Goal: Task Accomplishment & Management: Manage account settings

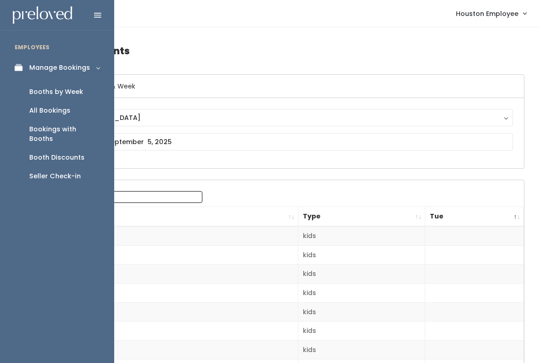
click at [21, 71] on icon at bounding box center [21, 68] width 13 height 8
click at [79, 64] on div "Manage Bookings" at bounding box center [59, 68] width 61 height 10
click at [68, 91] on div "Booths by Week" at bounding box center [56, 92] width 54 height 10
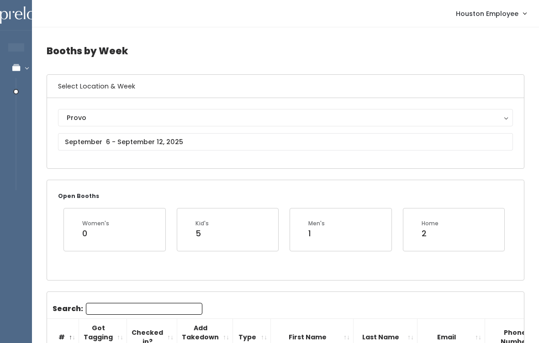
click at [112, 123] on button "Provo" at bounding box center [285, 117] width 455 height 17
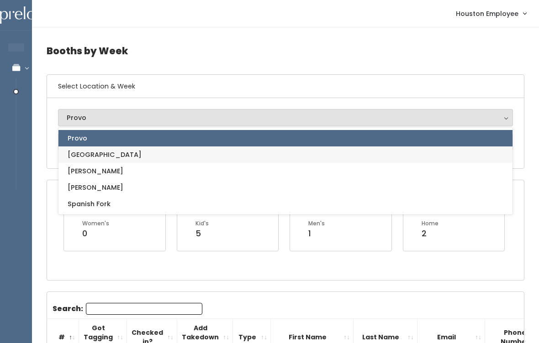
click at [113, 157] on link "[GEOGRAPHIC_DATA]" at bounding box center [285, 155] width 454 height 16
select select "5"
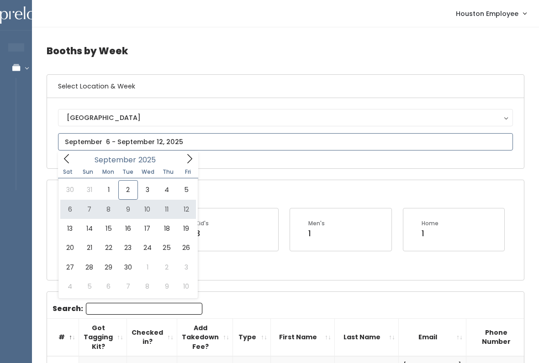
type input "September 6 to September 12"
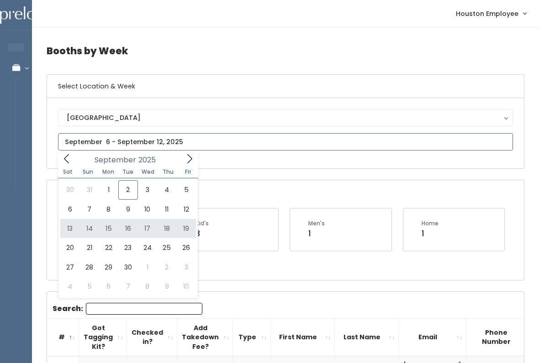
type input "September 13 to September 19"
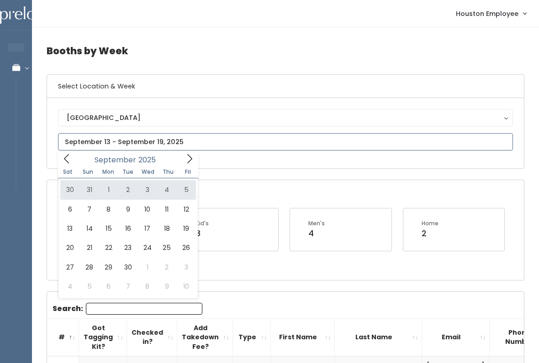
type input "August 30 to September 5"
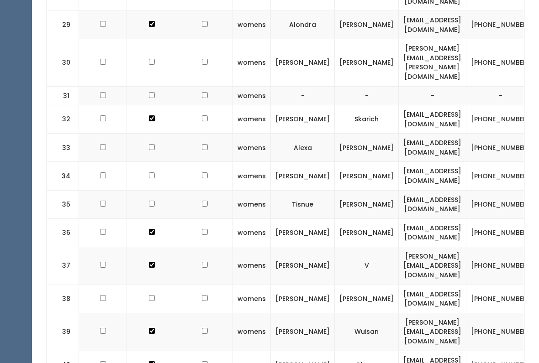
scroll to position [1045, 0]
